Goal: Use online tool/utility: Utilize a website feature to perform a specific function

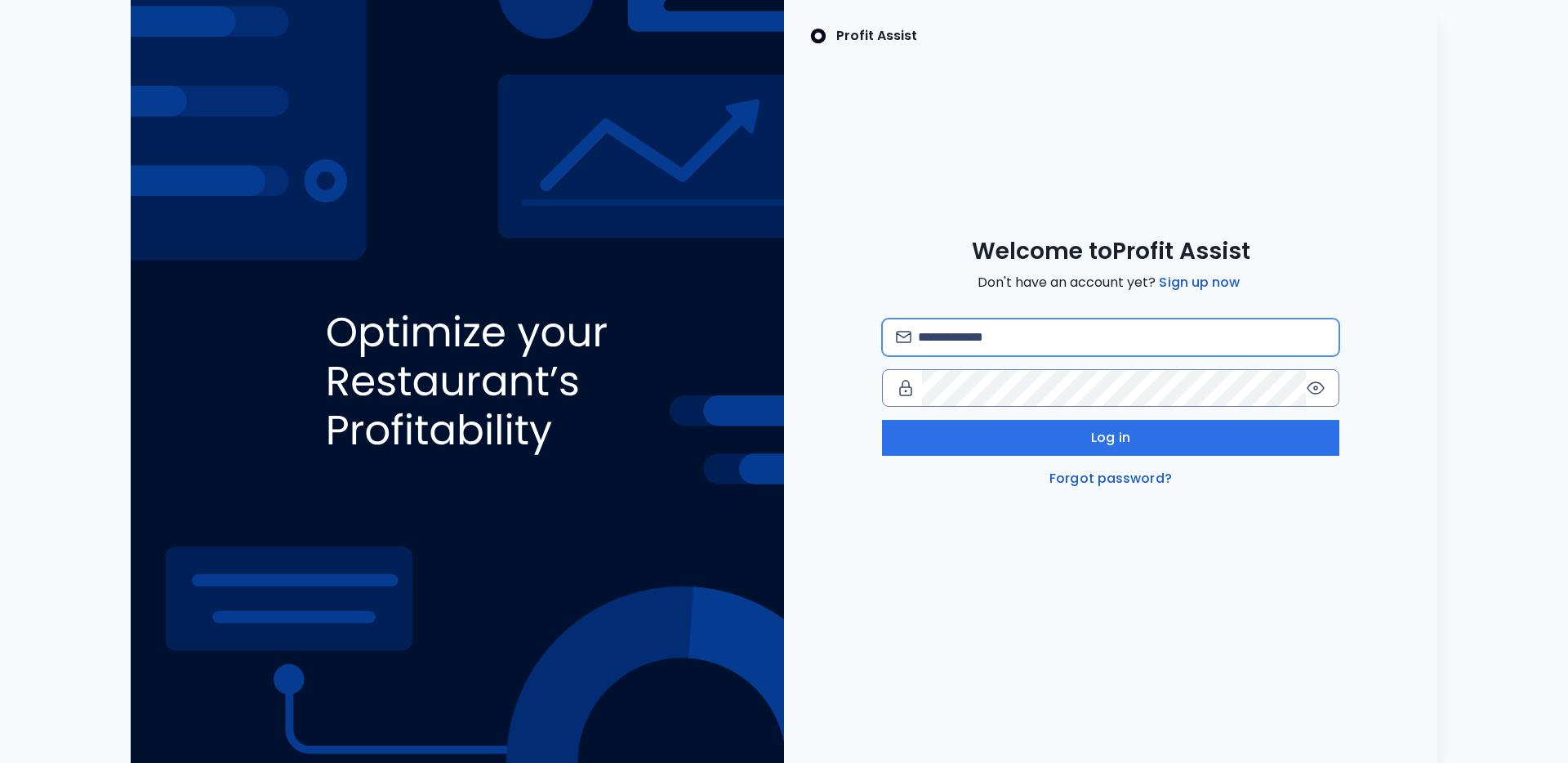
click at [1044, 328] on input "email" at bounding box center [1121, 337] width 408 height 36
click at [0, 762] on com-1password-button at bounding box center [0, 763] width 0 height 0
type input "**********"
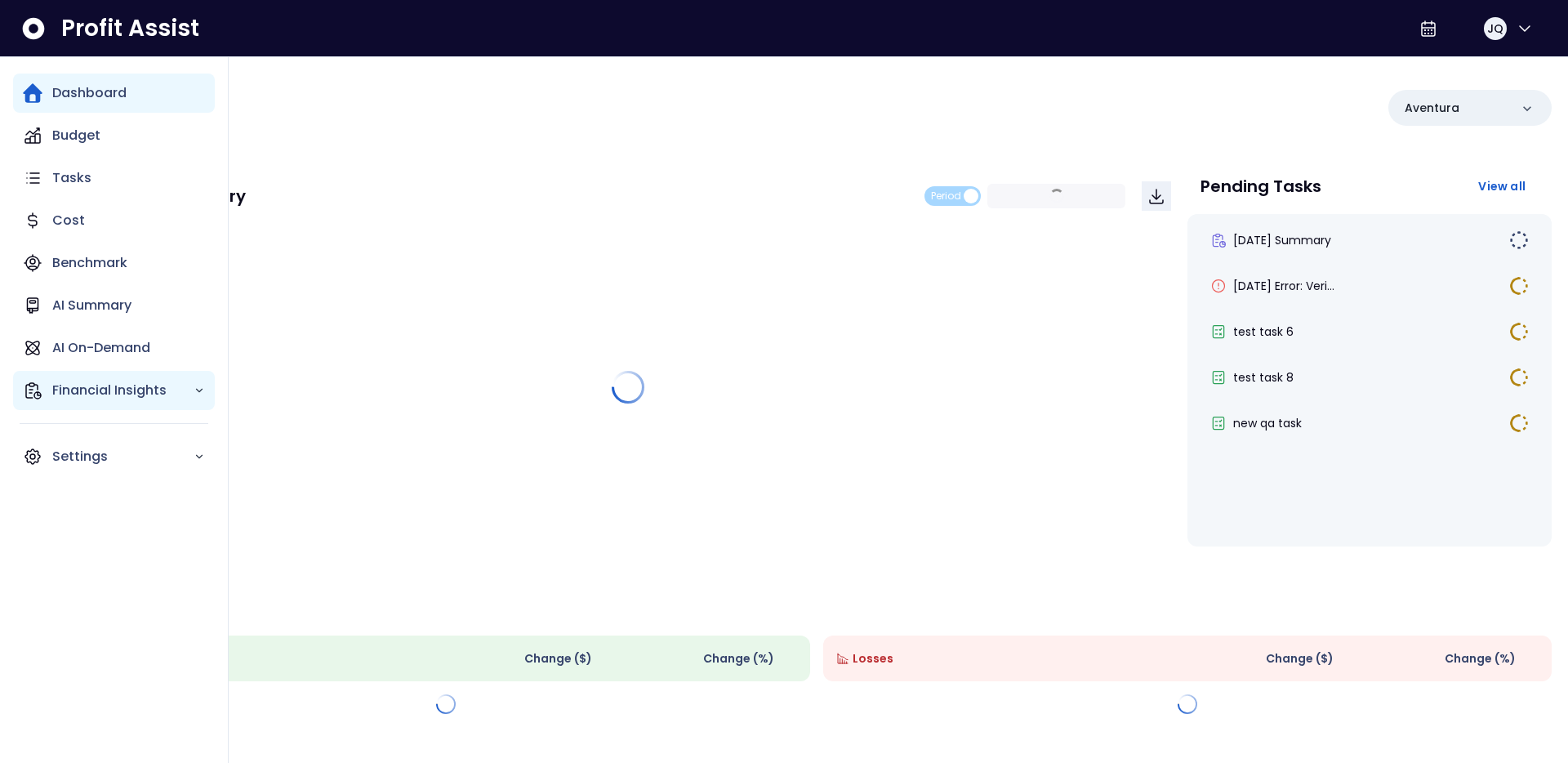
click at [40, 388] on icon "Main navigation" at bounding box center [32, 390] width 19 height 19
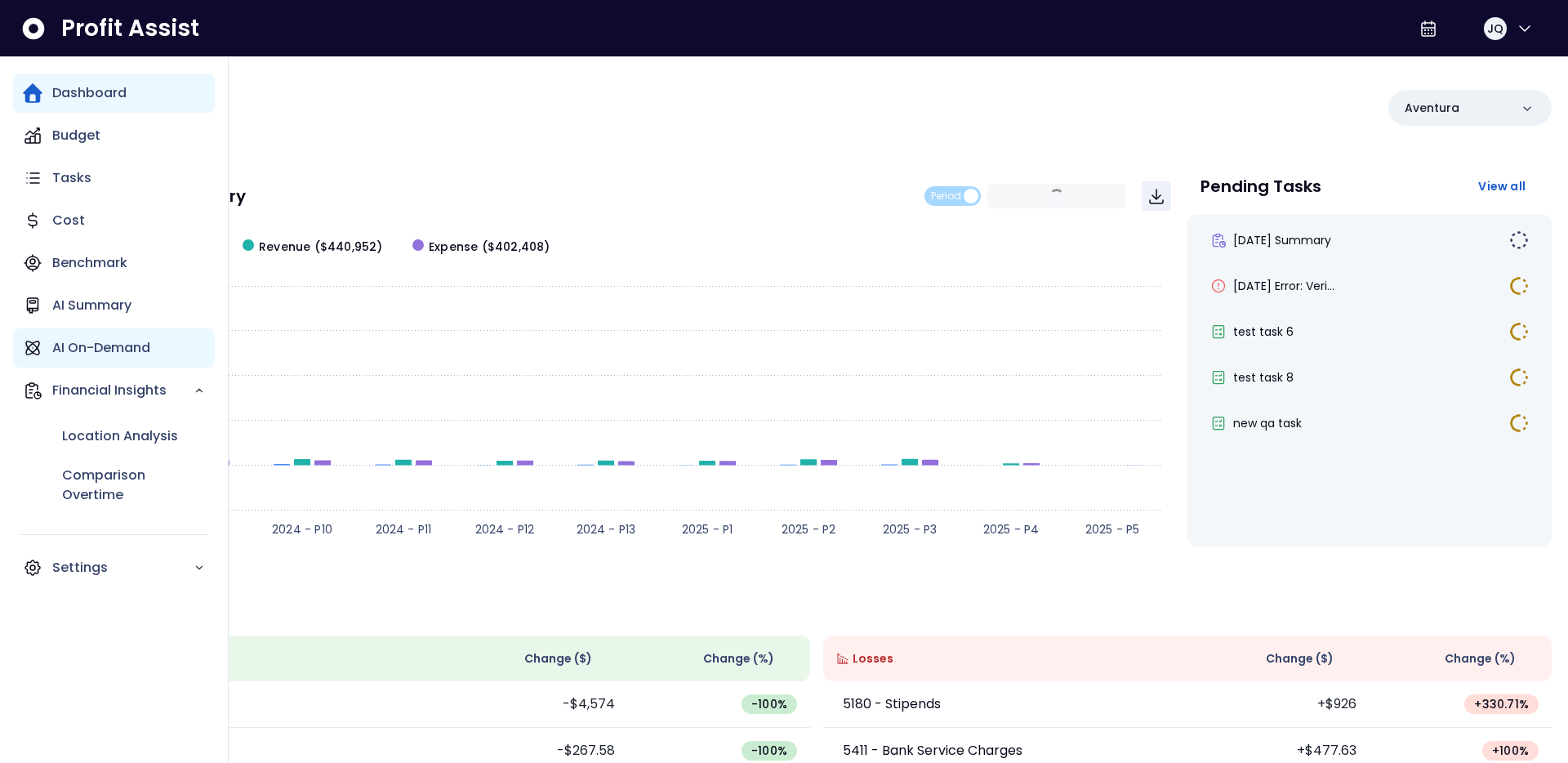
click at [86, 337] on div "AI On-Demand" at bounding box center [113, 347] width 201 height 39
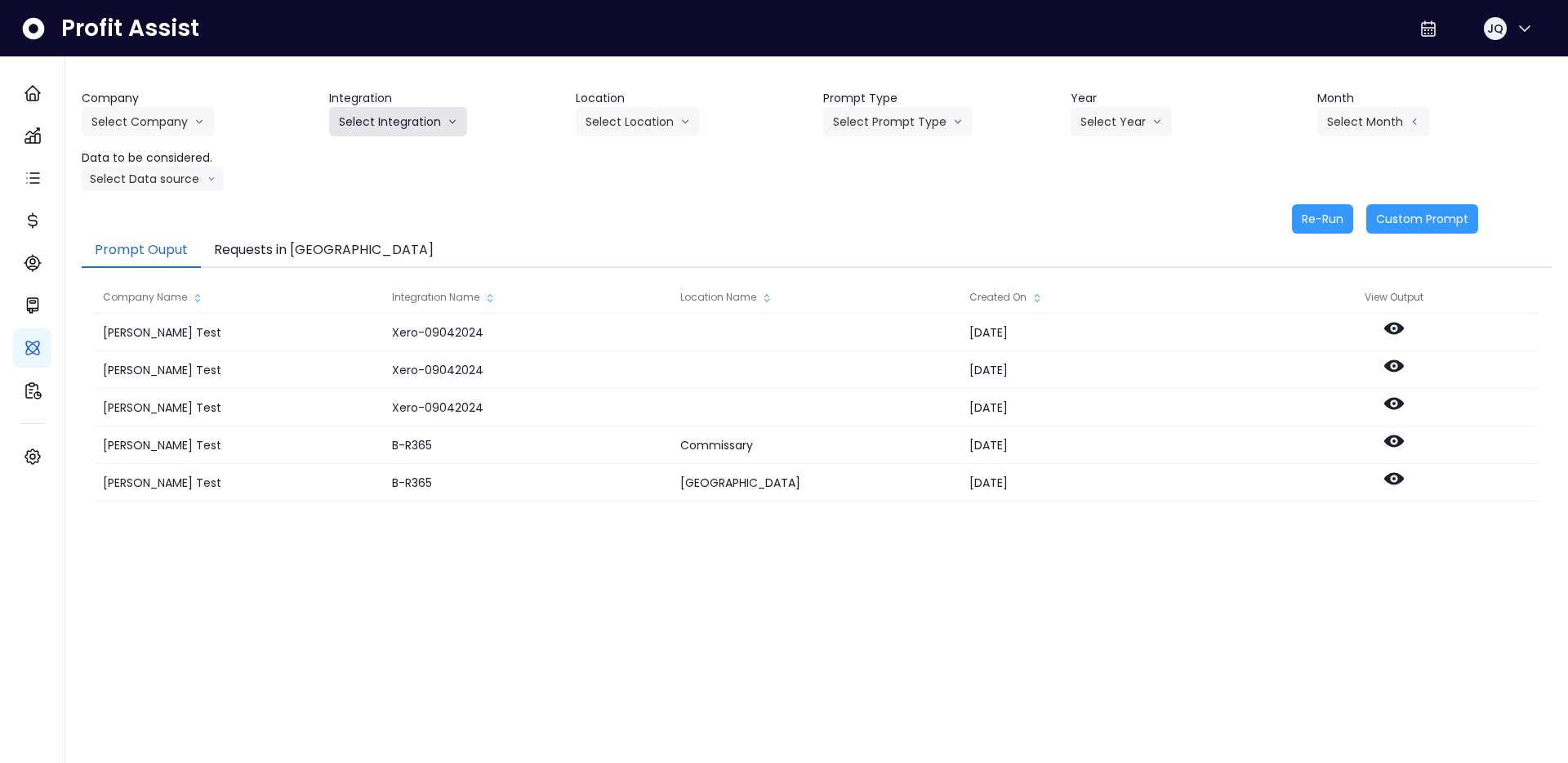
click at [436, 127] on button "Select Integration" at bounding box center [398, 122] width 138 height 29
click at [160, 127] on button "Select Company" at bounding box center [148, 122] width 132 height 29
click at [160, 226] on li "SpotOn Demo" at bounding box center [150, 215] width 137 height 29
click at [381, 116] on button "Select Integration" at bounding box center [398, 122] width 138 height 29
click at [385, 218] on span "Eglinton" at bounding box center [387, 214] width 97 height 17
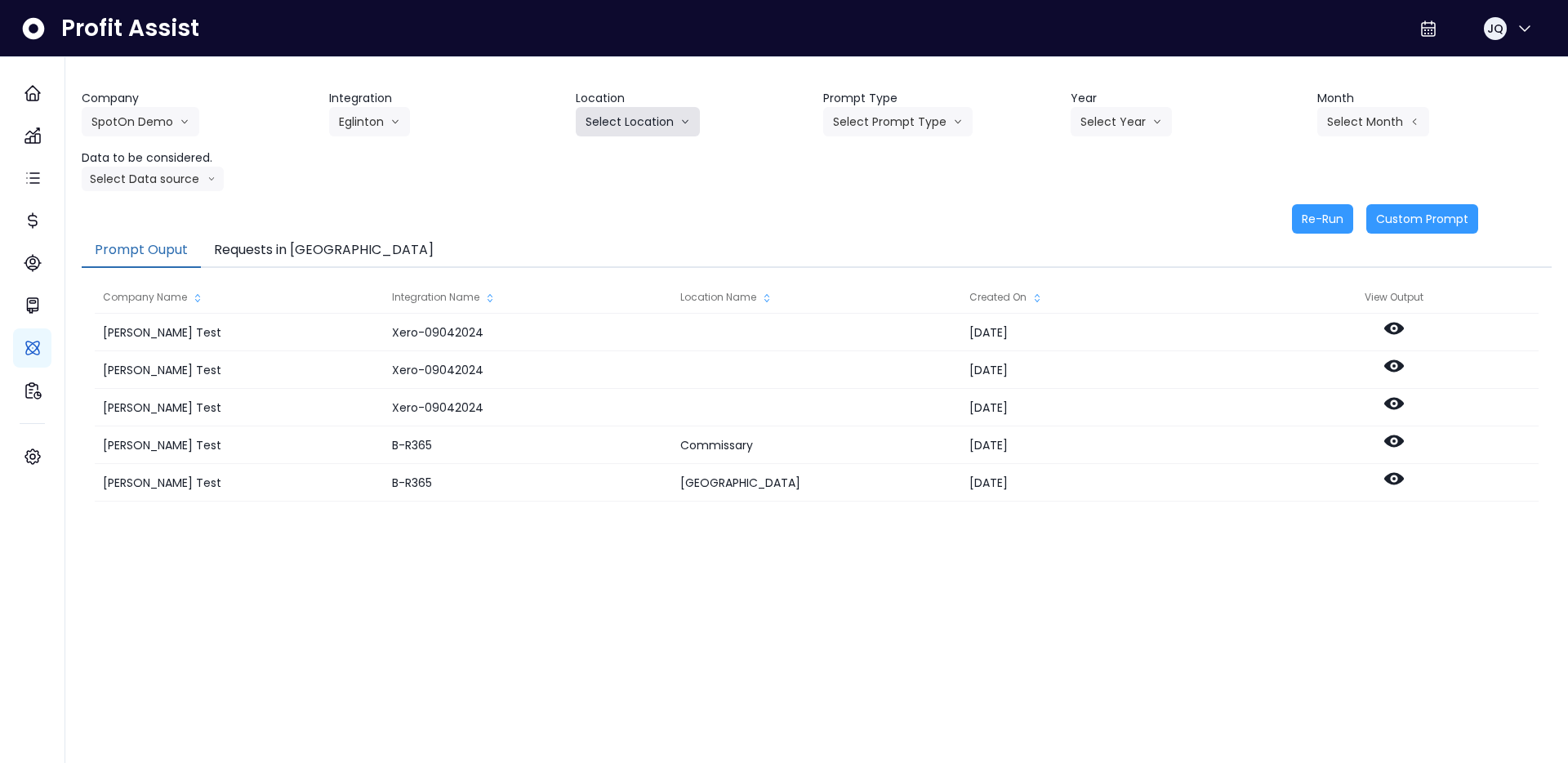
click at [603, 119] on button "Select Location" at bounding box center [638, 122] width 125 height 29
click at [640, 155] on span "All Locations" at bounding box center [618, 156] width 64 height 17
click at [735, 90] on header "Location" at bounding box center [693, 98] width 235 height 18
click at [151, 176] on button "Select Data source" at bounding box center [153, 178] width 142 height 24
click at [164, 211] on span "Comparison overtime" at bounding box center [146, 210] width 109 height 17
